Goal: Navigation & Orientation: Find specific page/section

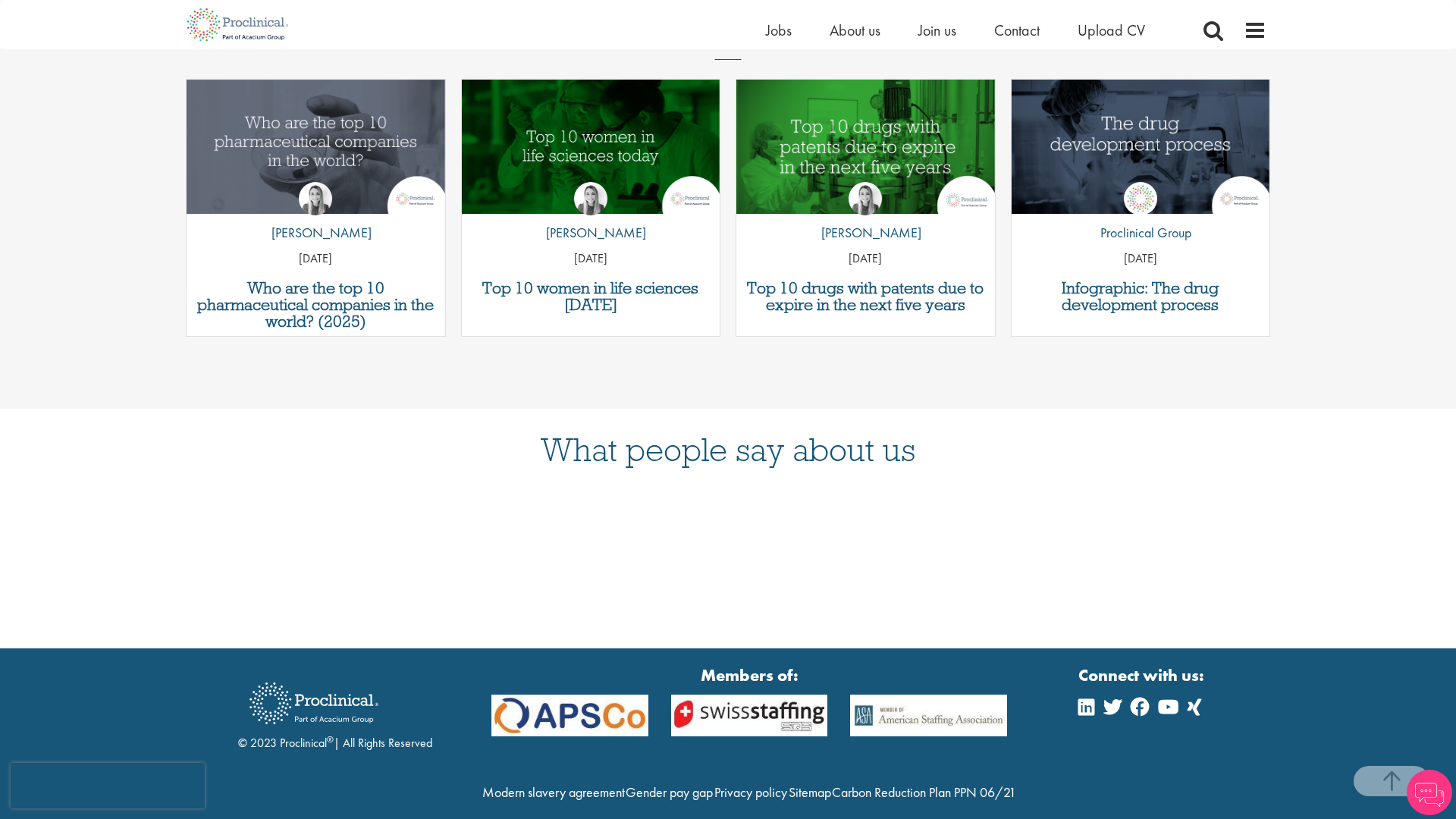
scroll to position [2441, 0]
